Goal: Task Accomplishment & Management: Manage account settings

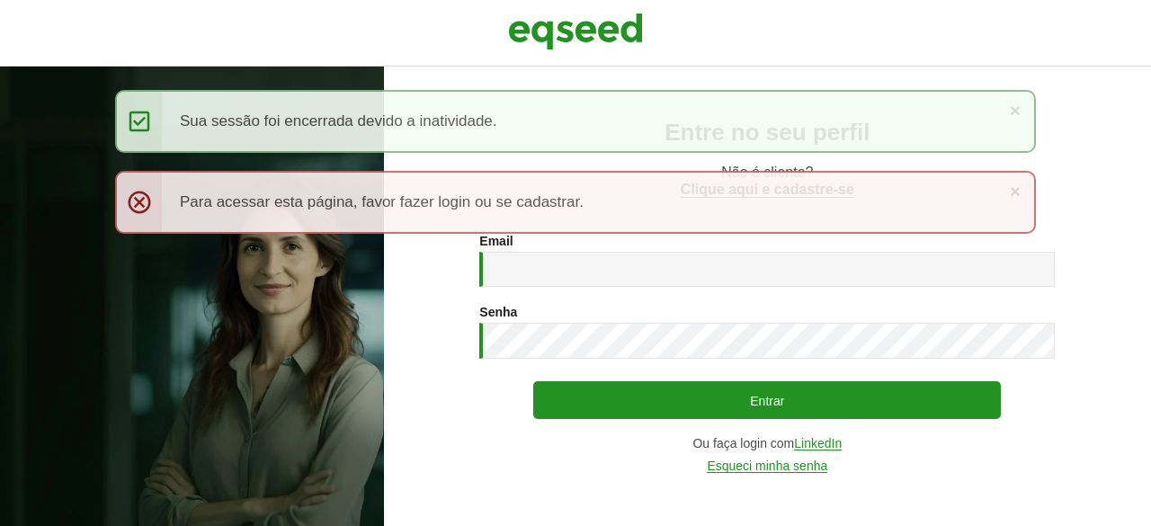
click at [509, 267] on input "Email *" at bounding box center [767, 269] width 576 height 35
type input "**********"
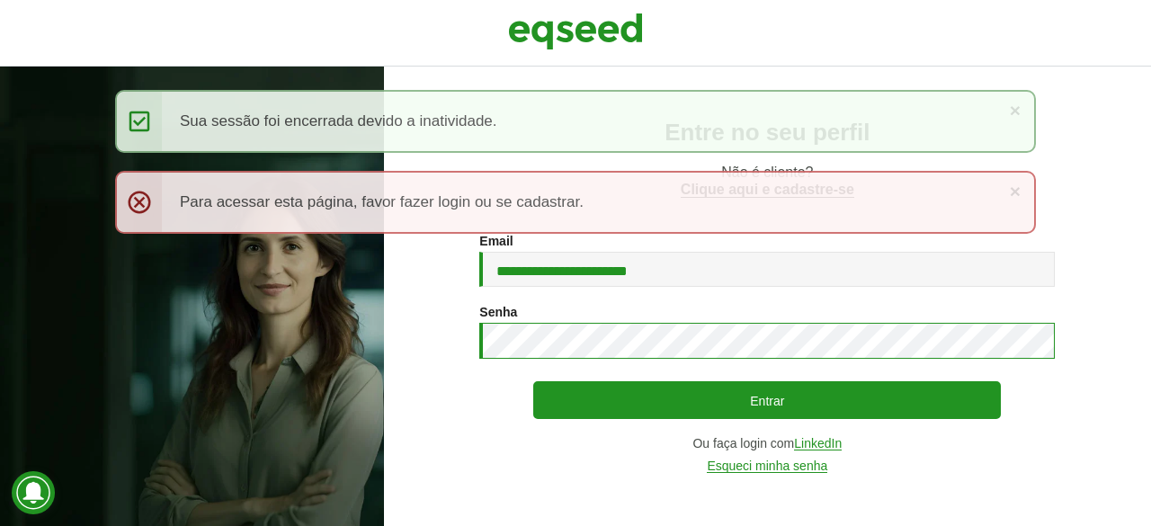
click at [533, 381] on button "Entrar" at bounding box center [767, 400] width 468 height 38
